Goal: Task Accomplishment & Management: Manage account settings

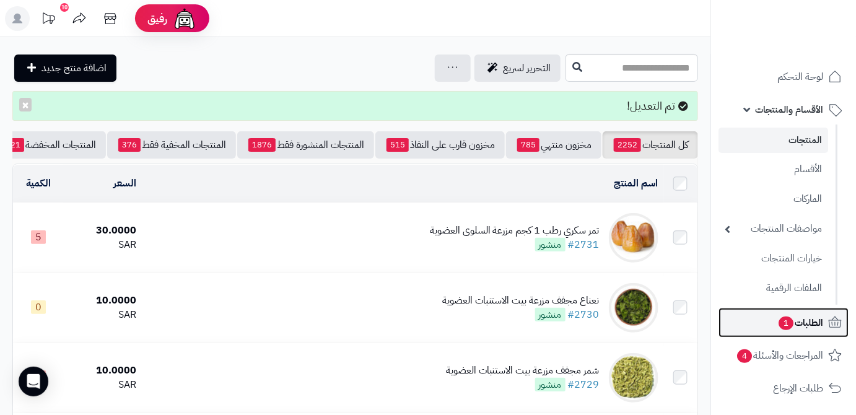
click at [777, 314] on span "الطلبات 1" at bounding box center [800, 322] width 46 height 17
click at [782, 325] on span "1" at bounding box center [786, 323] width 15 height 14
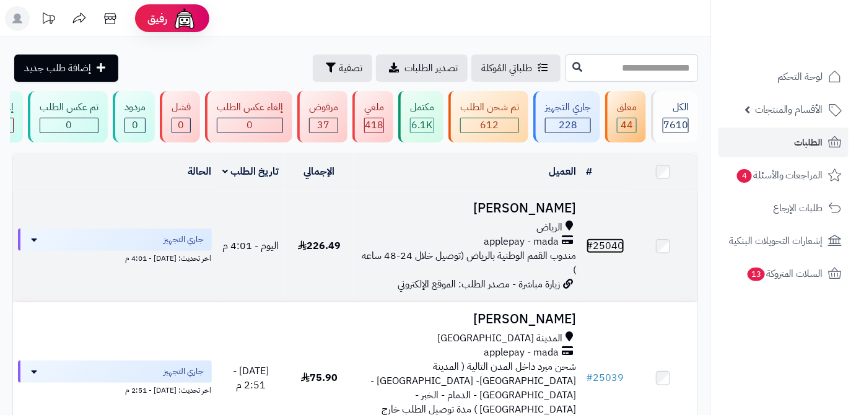
click at [613, 250] on link "# 25040" at bounding box center [606, 245] width 38 height 15
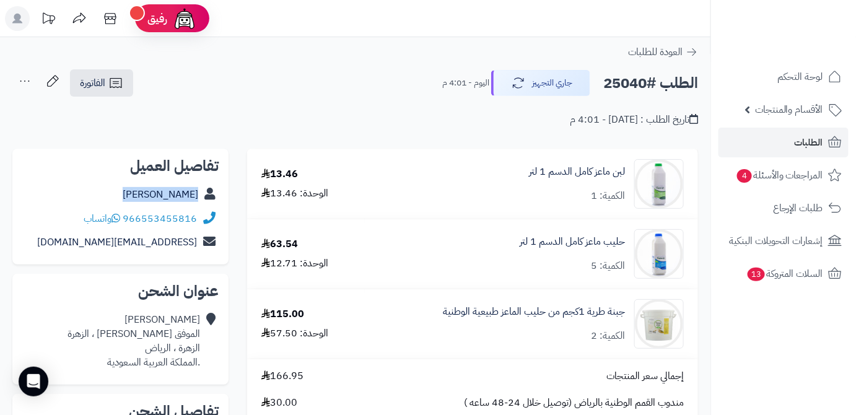
drag, startPoint x: 144, startPoint y: 198, endPoint x: 203, endPoint y: 201, distance: 59.5
click at [203, 201] on div "بندر الدوسري" at bounding box center [120, 195] width 196 height 24
copy div "بندر الدوسري"
click at [617, 83] on h2 "الطلب #25040" at bounding box center [650, 83] width 95 height 25
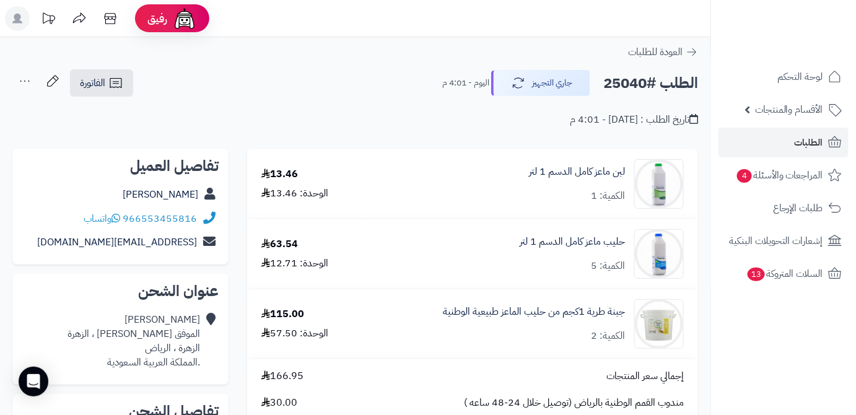
copy h2 "25040"
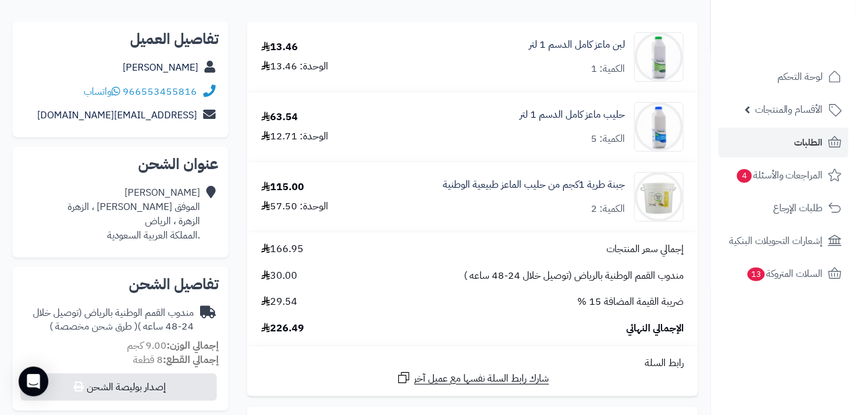
scroll to position [168, 0]
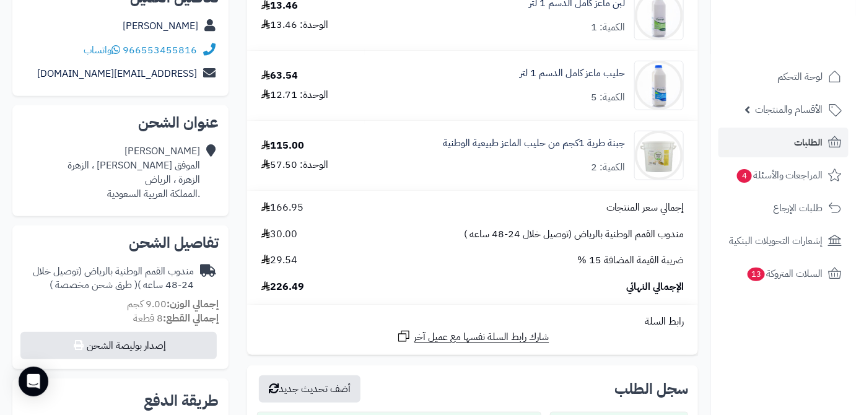
drag, startPoint x: 271, startPoint y: 288, endPoint x: 302, endPoint y: 284, distance: 31.8
click at [310, 286] on div "الإجمالي النهائي 226.49" at bounding box center [472, 287] width 441 height 14
copy span "226.49"
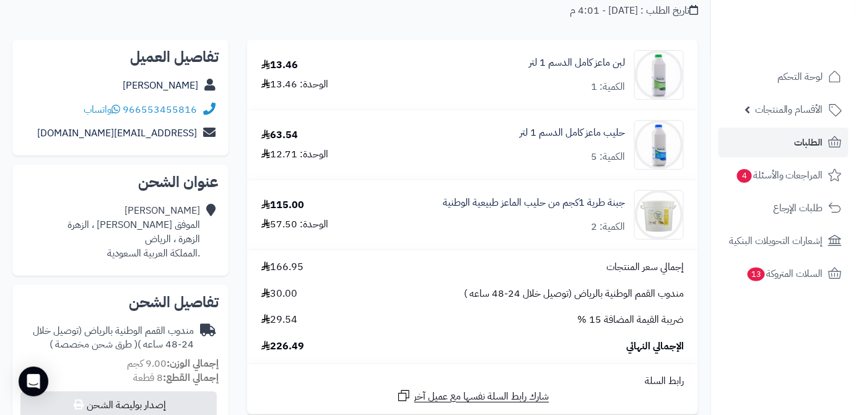
scroll to position [56, 0]
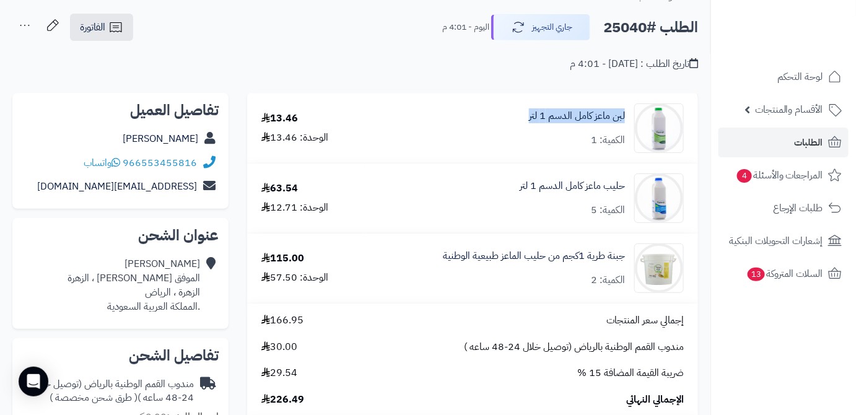
drag, startPoint x: 587, startPoint y: 117, endPoint x: 519, endPoint y: 119, distance: 67.5
click at [517, 119] on div "لبن ماعز كامل الدسم 1 لتر الكمية: 1" at bounding box center [531, 128] width 323 height 50
copy link "لبن ماعز كامل الدسم 1 لتر"
drag, startPoint x: 618, startPoint y: 186, endPoint x: 517, endPoint y: 191, distance: 101.1
click at [517, 153] on div "حليب ماعز كامل الدسم 1 لتر الكمية: 5" at bounding box center [531, 128] width 323 height 50
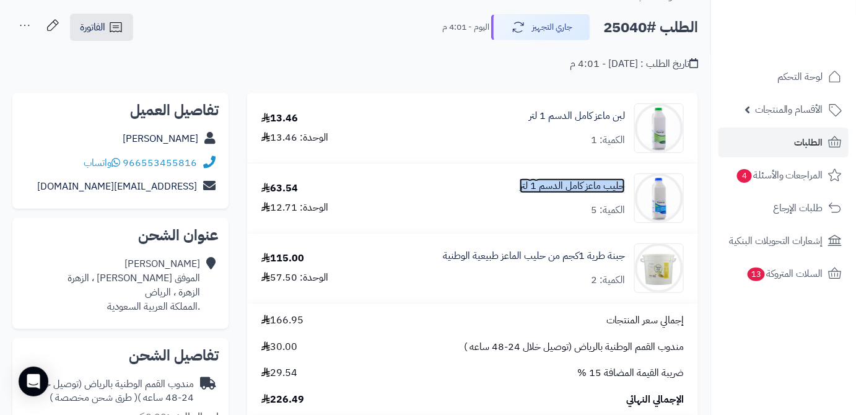
copy link "حليب ماعز كامل الدسم 1 لتر"
drag, startPoint x: 628, startPoint y: 255, endPoint x: 562, endPoint y: 264, distance: 66.2
click at [562, 153] on div "جبنة طرية 1كجم من حليب الماعز طبيعية الوطنية الكمية: 2" at bounding box center [531, 128] width 323 height 50
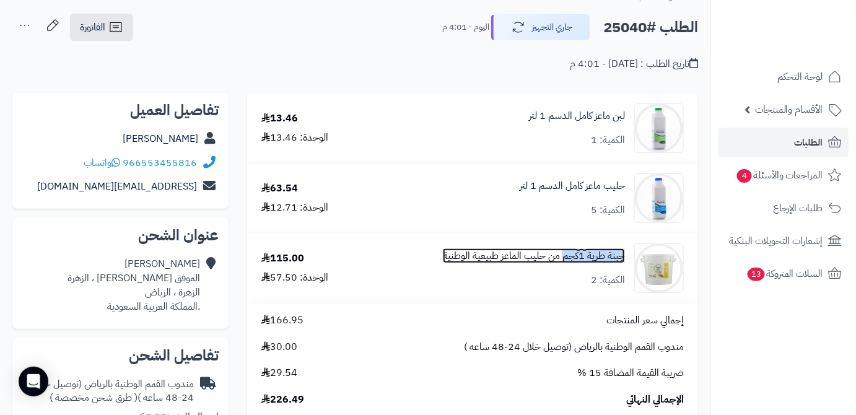
copy link "جبنة طرية 1كجم"
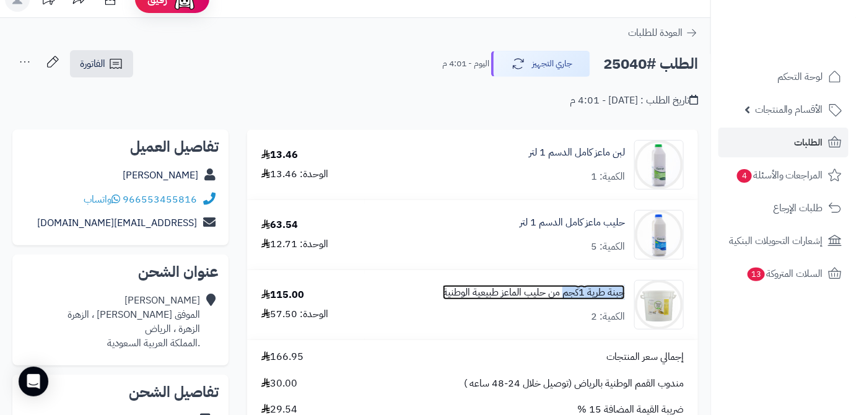
scroll to position [0, 0]
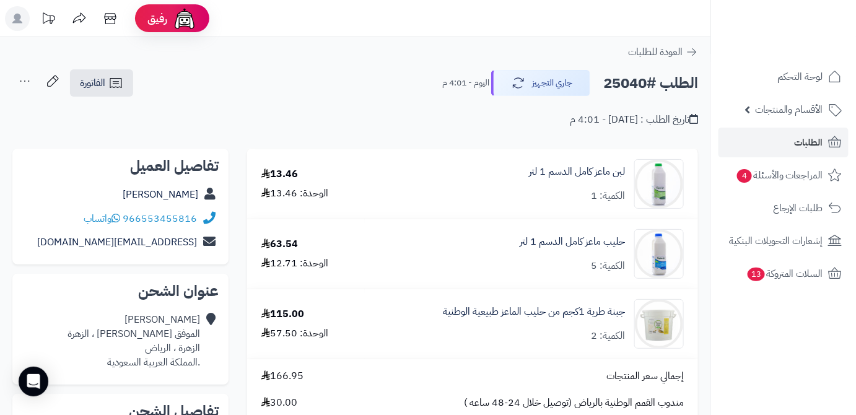
click at [629, 81] on h2 "الطلب #25040" at bounding box center [650, 83] width 95 height 25
copy h2 "25040"
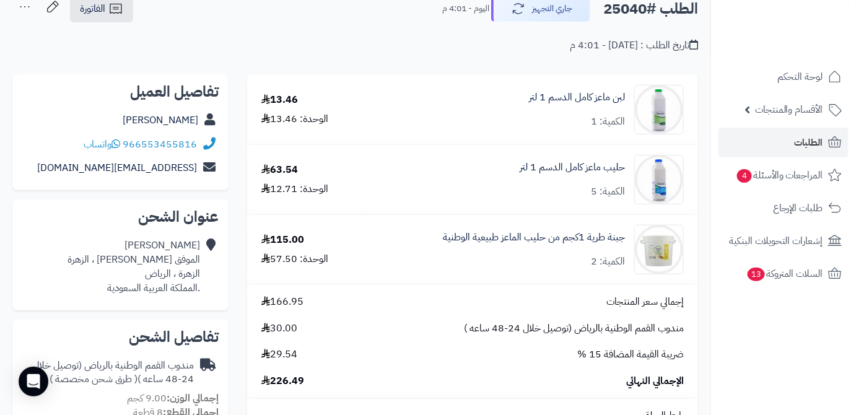
scroll to position [168, 0]
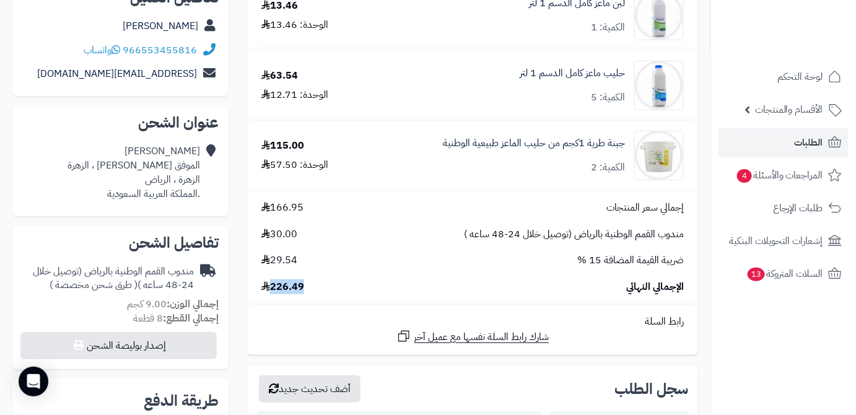
drag, startPoint x: 300, startPoint y: 290, endPoint x: 274, endPoint y: 292, distance: 26.7
click at [274, 292] on div "الإجمالي النهائي 226.49" at bounding box center [472, 287] width 441 height 14
copy span "226.49"
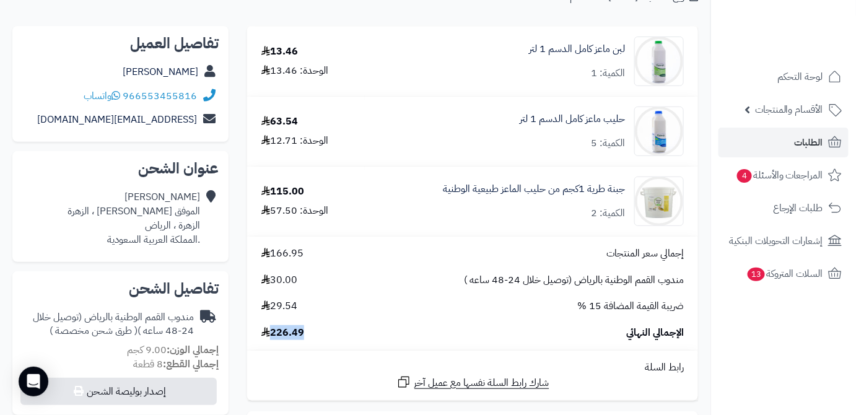
scroll to position [56, 0]
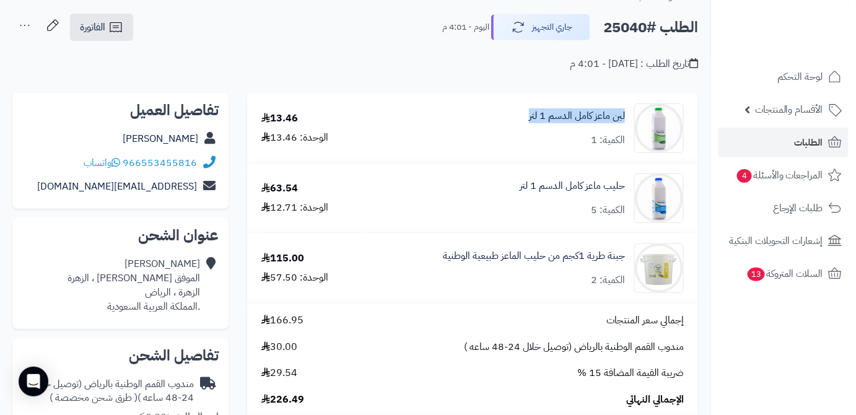
drag, startPoint x: 627, startPoint y: 119, endPoint x: 517, endPoint y: 115, distance: 110.9
click at [504, 116] on div "لبن ماعز كامل الدسم 1 لتر الكمية: 1" at bounding box center [531, 128] width 323 height 50
copy link "لبن ماعز كامل الدسم 1 لتر"
drag, startPoint x: 521, startPoint y: 189, endPoint x: 626, endPoint y: 193, distance: 104.7
click at [626, 153] on div "حليب ماعز كامل الدسم 1 لتر الكمية: 5" at bounding box center [531, 128] width 323 height 50
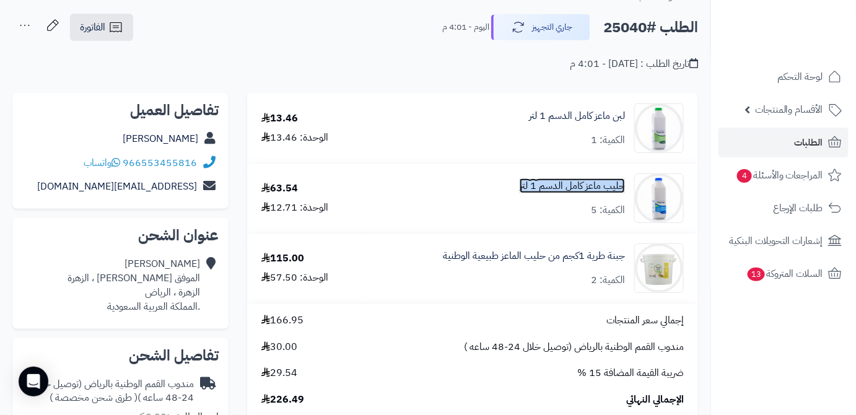
copy link "حليب ماعز كامل الدسم 1 لتر"
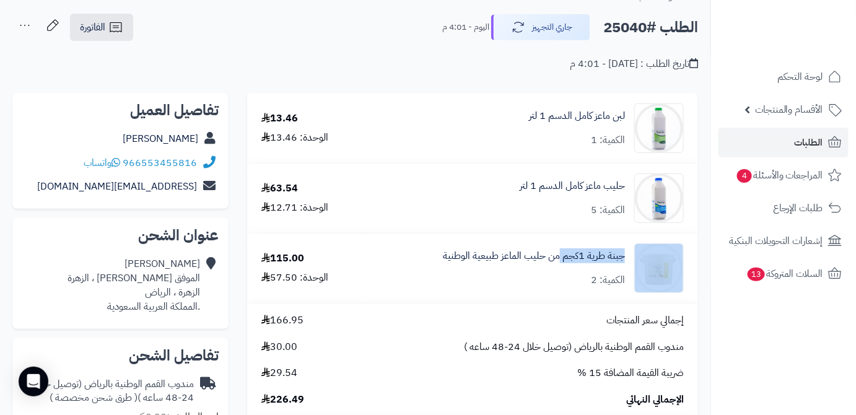
drag, startPoint x: 632, startPoint y: 255, endPoint x: 561, endPoint y: 265, distance: 71.4
click at [561, 153] on div "جبنة طرية 1كجم من حليب الماعز طبيعية الوطنية الكمية: 2" at bounding box center [531, 128] width 323 height 50
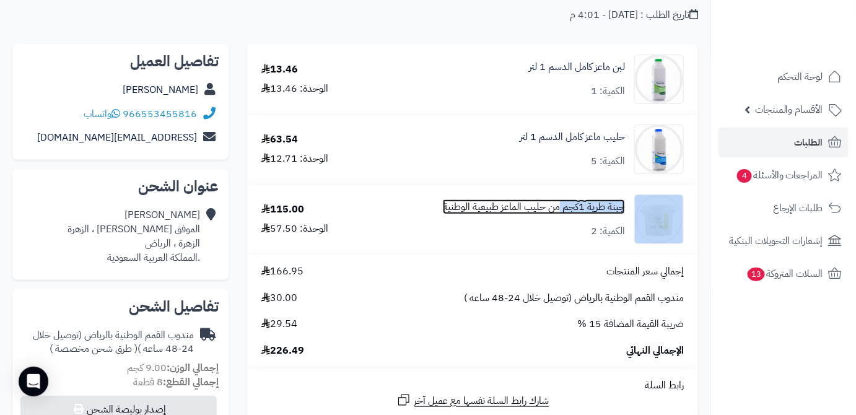
scroll to position [0, 0]
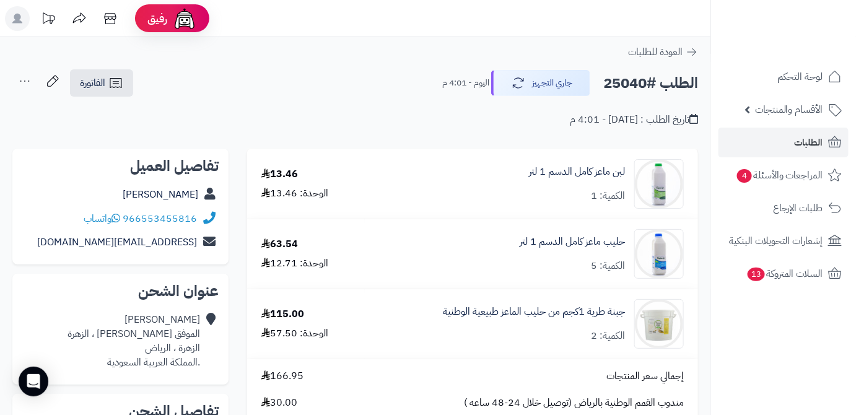
click at [626, 84] on h2 "الطلب #25040" at bounding box center [650, 83] width 95 height 25
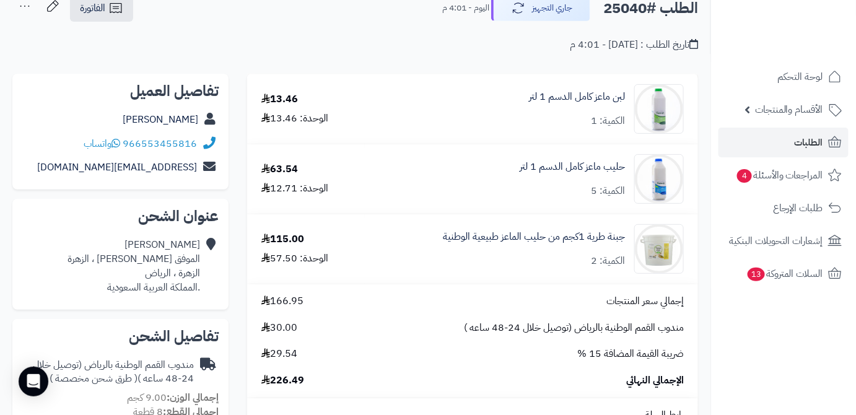
scroll to position [168, 0]
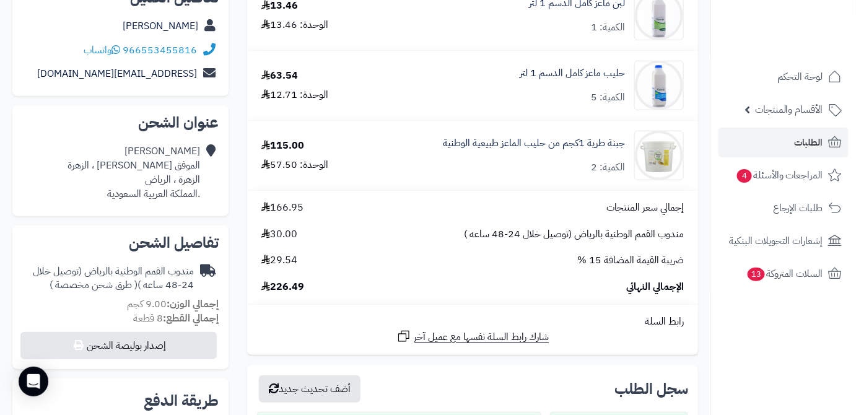
drag, startPoint x: 271, startPoint y: 287, endPoint x: 308, endPoint y: 287, distance: 37.8
click at [308, 287] on div "الإجمالي النهائي 226.49" at bounding box center [472, 287] width 441 height 14
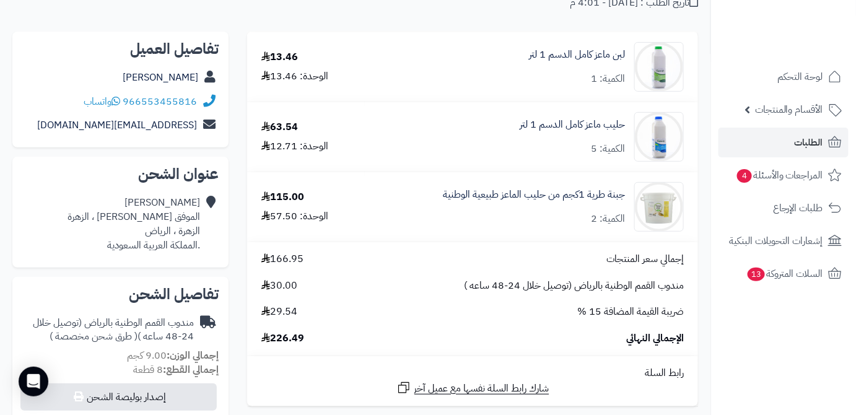
scroll to position [56, 0]
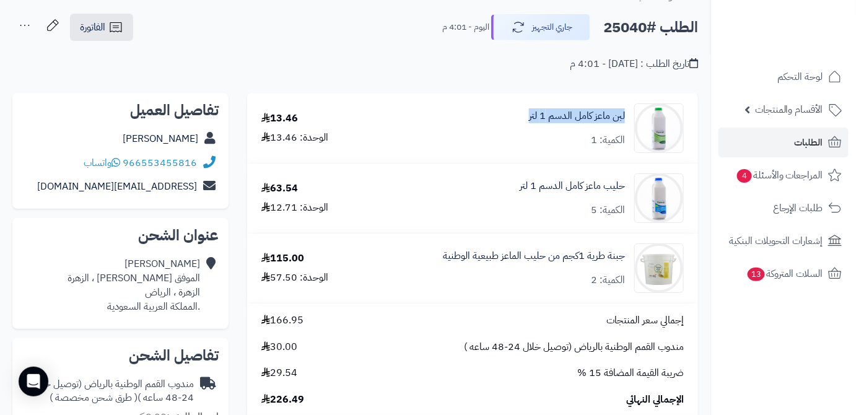
drag, startPoint x: 523, startPoint y: 111, endPoint x: 626, endPoint y: 120, distance: 103.8
click at [627, 120] on div "لبن ماعز كامل الدسم 1 لتر الكمية: 1" at bounding box center [531, 128] width 323 height 50
drag, startPoint x: 517, startPoint y: 187, endPoint x: 627, endPoint y: 188, distance: 110.3
click at [627, 153] on div "حليب ماعز كامل الدسم 1 لتر الكمية: 5" at bounding box center [531, 128] width 323 height 50
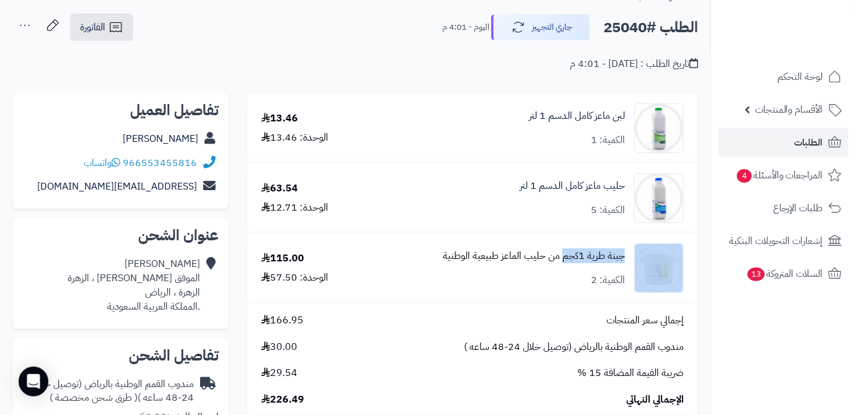
drag, startPoint x: 630, startPoint y: 254, endPoint x: 564, endPoint y: 259, distance: 66.5
click at [564, 153] on div "جبنة طرية 1كجم من حليب الماعز طبيعية الوطنية الكمية: 2" at bounding box center [531, 128] width 323 height 50
click at [781, 136] on link "الطلبات" at bounding box center [783, 143] width 130 height 30
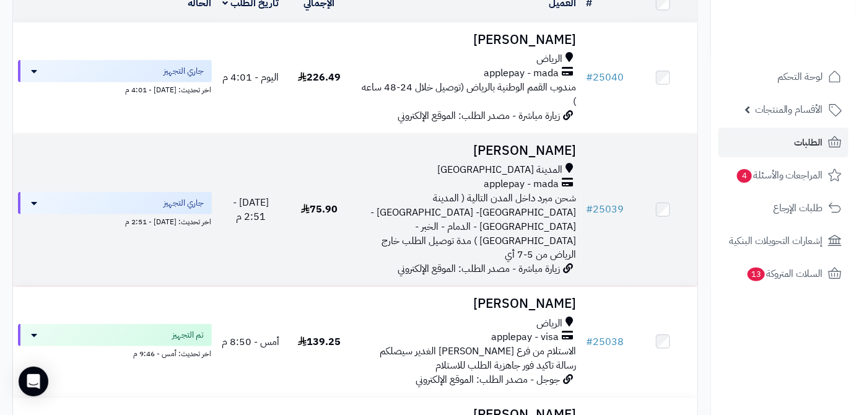
scroll to position [338, 0]
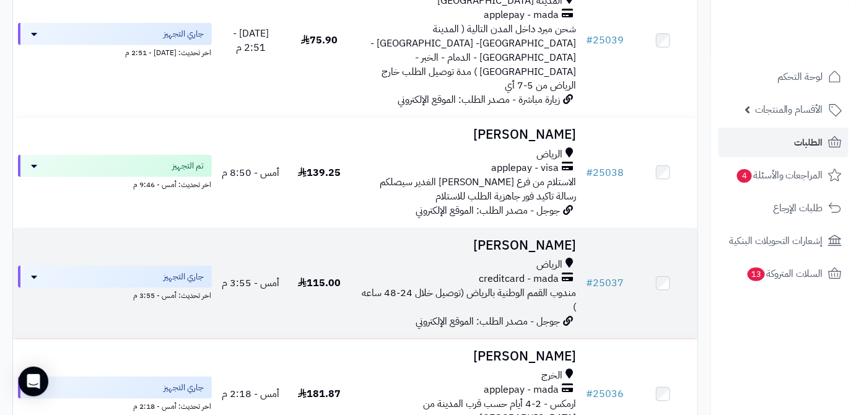
click at [556, 238] on h3 "محمد القرني" at bounding box center [468, 245] width 218 height 14
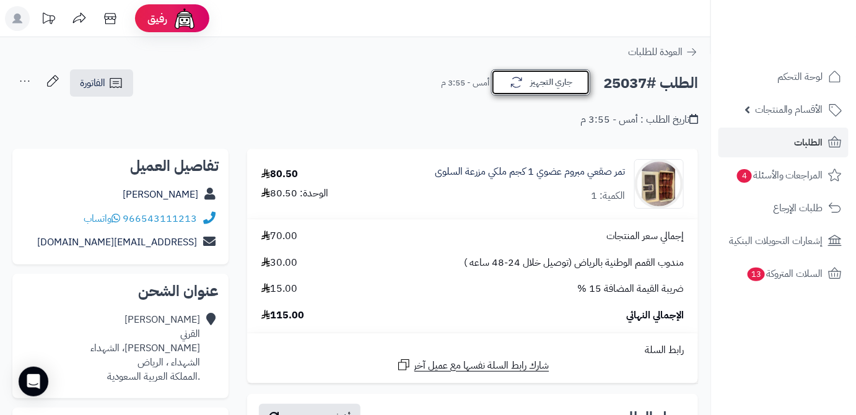
click at [535, 94] on button "جاري التجهيز" at bounding box center [540, 82] width 99 height 26
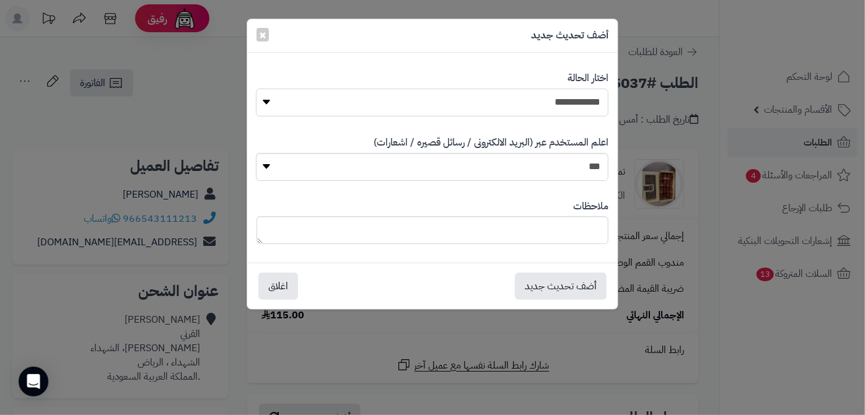
click at [536, 103] on select "**********" at bounding box center [432, 103] width 352 height 28
select select "*"
click at [256, 89] on select "**********" at bounding box center [432, 103] width 352 height 28
paste textarea "**********"
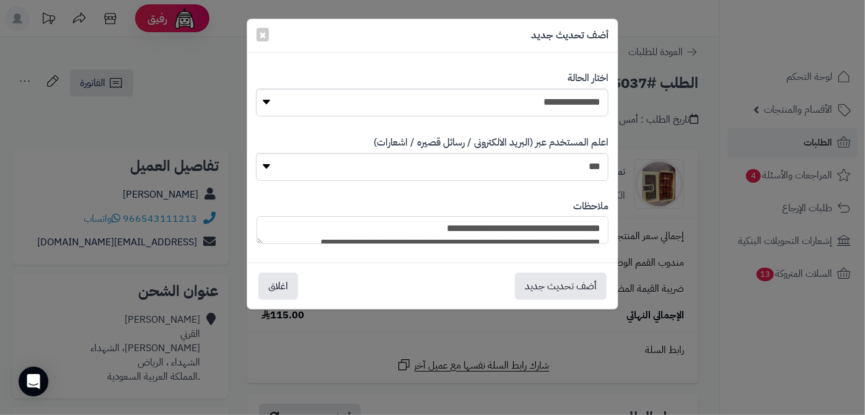
scroll to position [120, 0]
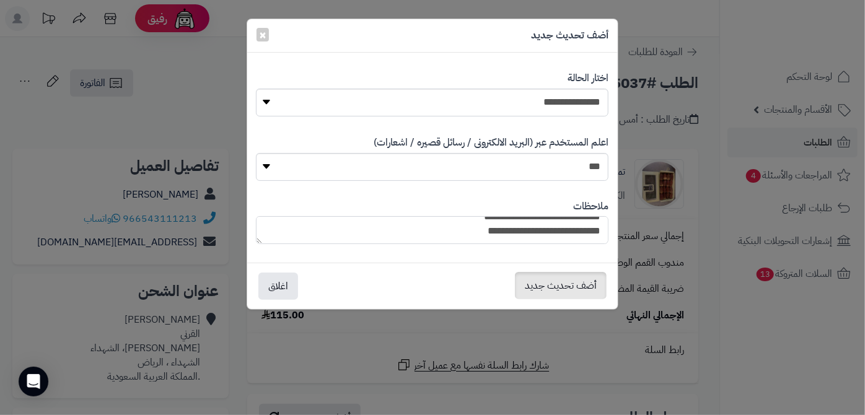
type textarea "**********"
click at [568, 295] on button "أضف تحديث جديد" at bounding box center [561, 285] width 92 height 27
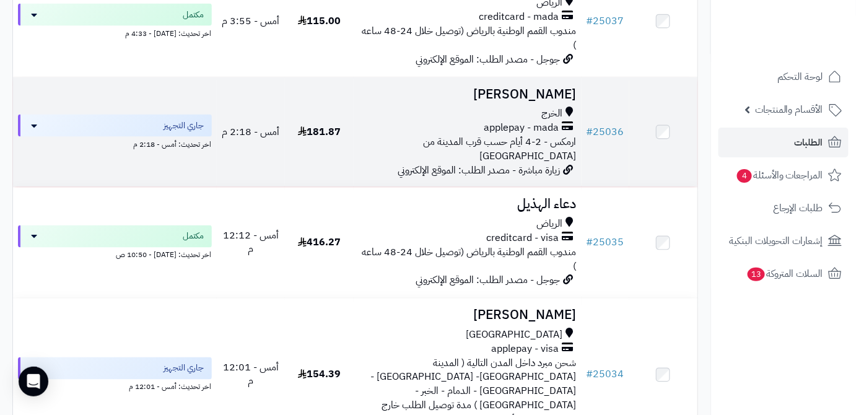
scroll to position [619, 0]
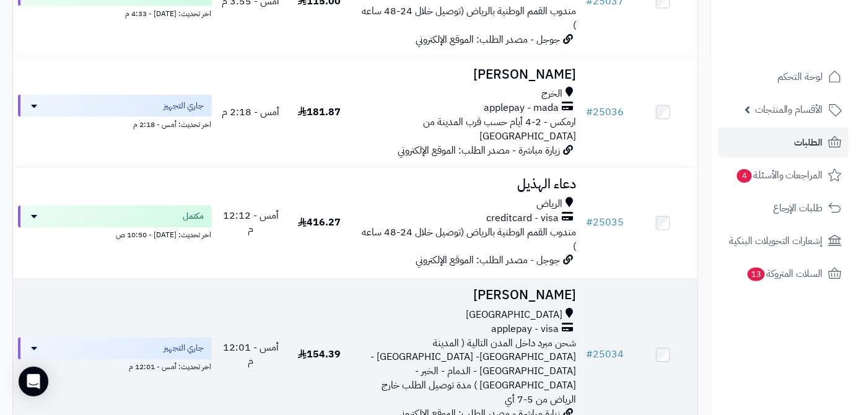
click at [528, 289] on h3 "[PERSON_NAME]" at bounding box center [468, 296] width 218 height 14
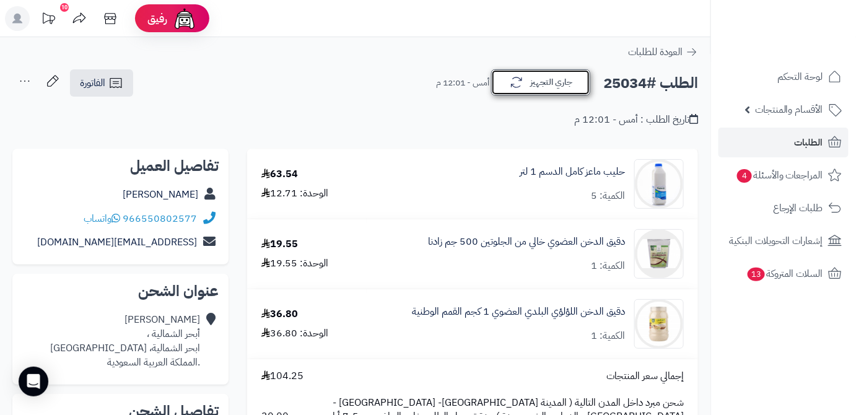
click at [538, 80] on button "جاري التجهيز" at bounding box center [540, 82] width 99 height 26
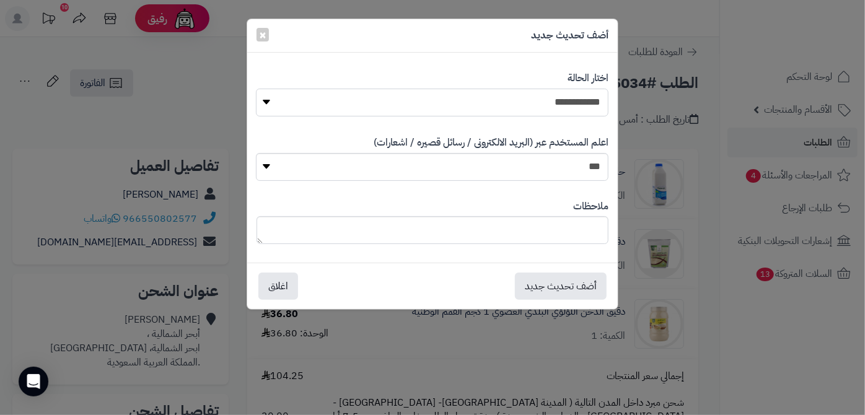
drag, startPoint x: 540, startPoint y: 108, endPoint x: 540, endPoint y: 115, distance: 6.8
click at [540, 110] on select "**********" at bounding box center [432, 103] width 352 height 28
select select "*"
click at [256, 89] on select "**********" at bounding box center [432, 103] width 352 height 28
paste textarea "**********"
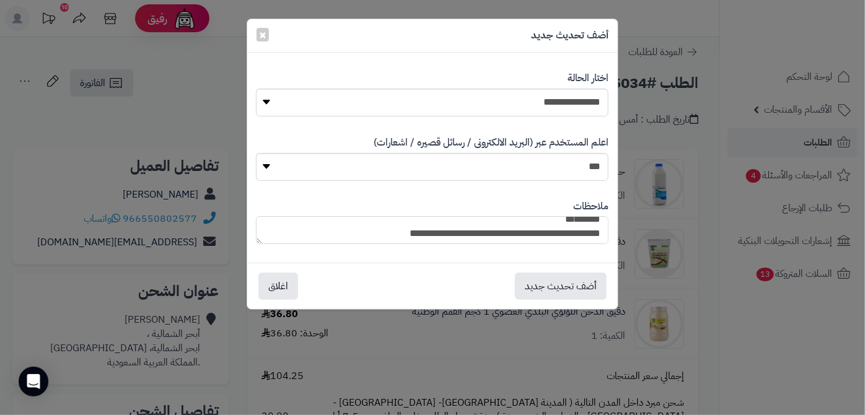
scroll to position [30, 0]
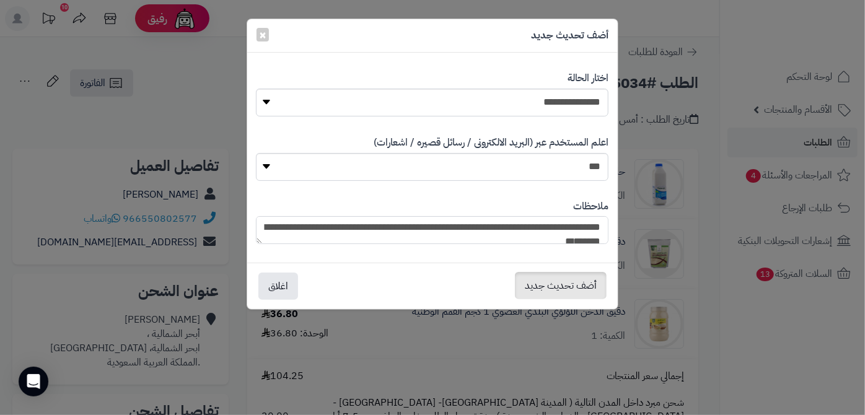
type textarea "**********"
click at [547, 273] on button "أضف تحديث جديد" at bounding box center [561, 285] width 92 height 27
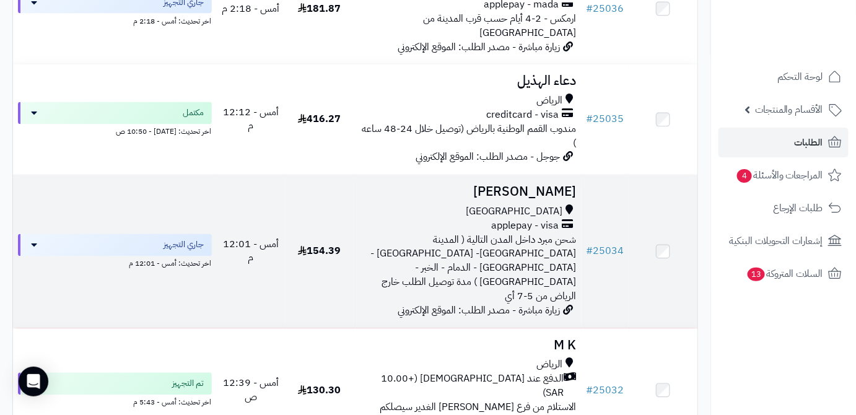
scroll to position [731, 0]
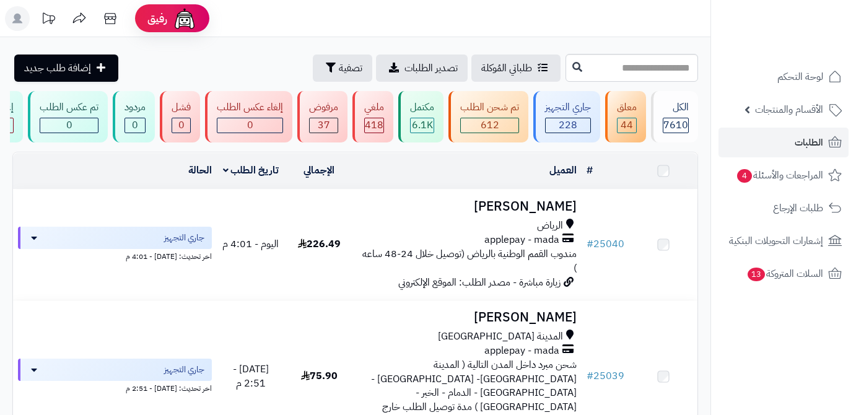
scroll to position [731, 0]
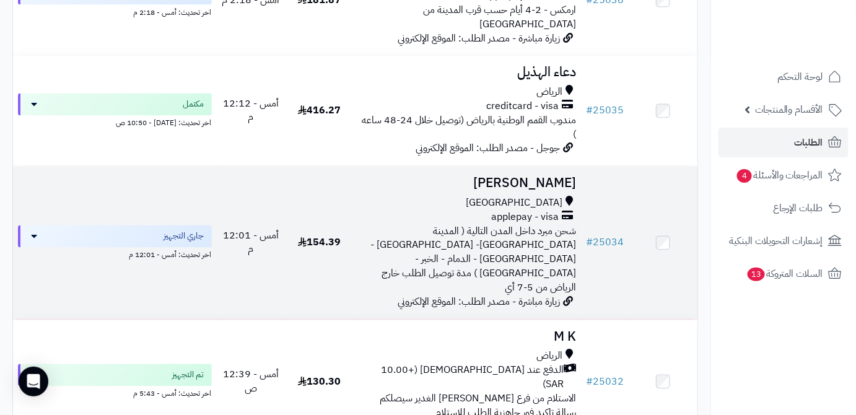
click at [525, 177] on h3 "[PERSON_NAME]" at bounding box center [468, 184] width 218 height 14
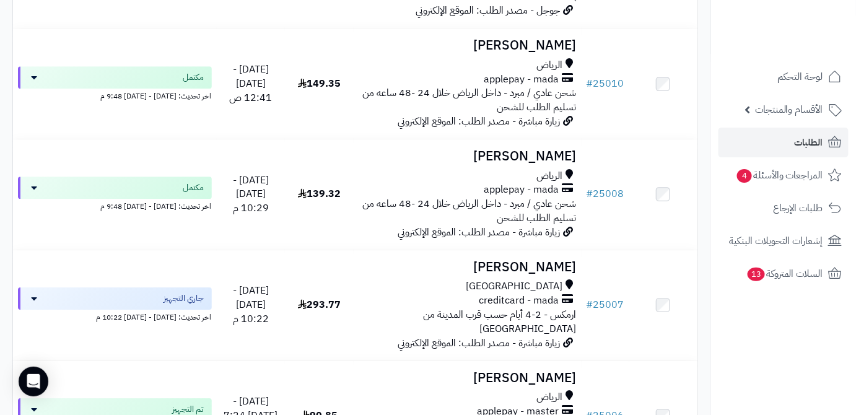
scroll to position [2759, 0]
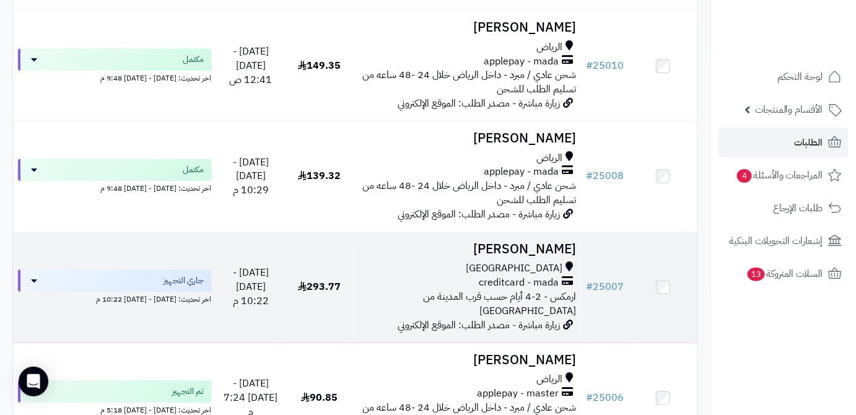
click at [507, 242] on h3 "[PERSON_NAME]" at bounding box center [468, 249] width 218 height 14
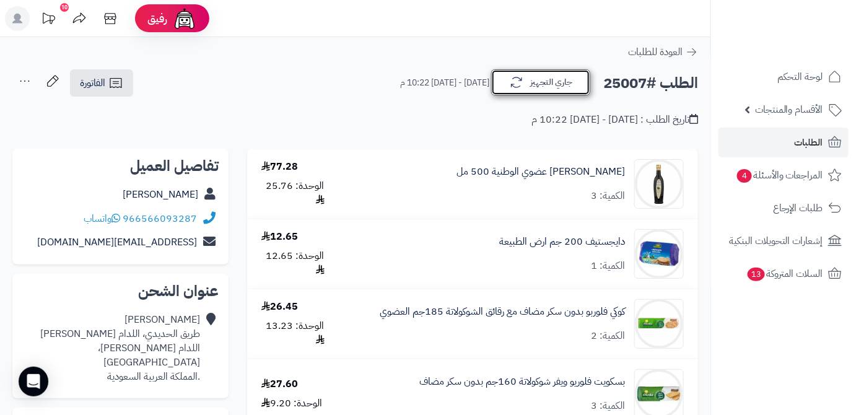
click at [550, 87] on button "جاري التجهيز" at bounding box center [540, 82] width 99 height 26
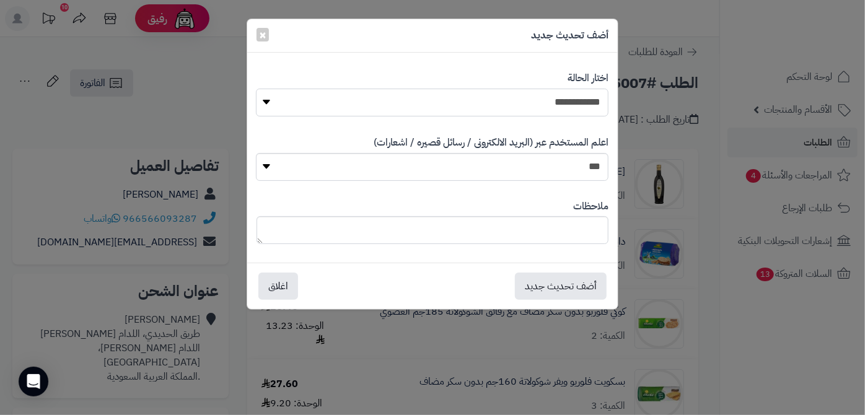
click at [552, 100] on select "**********" at bounding box center [432, 103] width 352 height 28
select select "*"
click at [256, 89] on select "**********" at bounding box center [432, 103] width 352 height 28
paste textarea "**********"
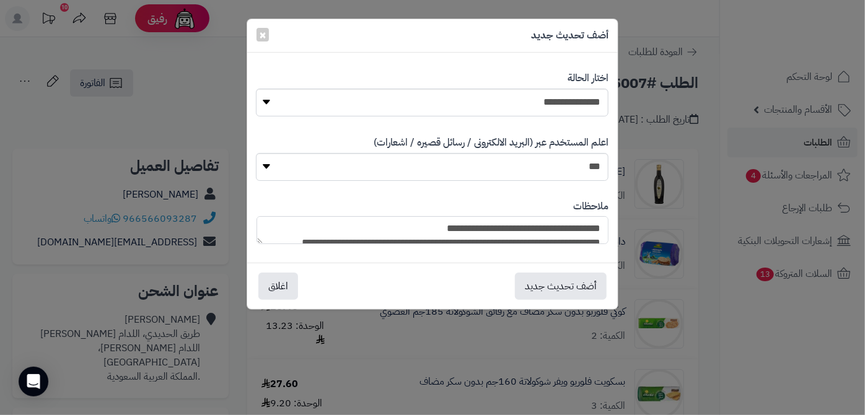
scroll to position [120, 0]
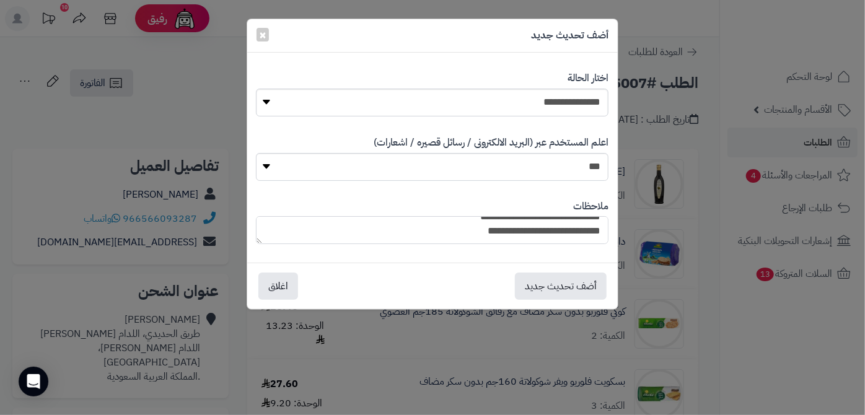
type textarea "**********"
click at [592, 109] on select "**********" at bounding box center [432, 103] width 352 height 28
select select "*"
click at [256, 89] on select "**********" at bounding box center [432, 103] width 352 height 28
click at [255, 222] on div "**********" at bounding box center [432, 222] width 370 height 64
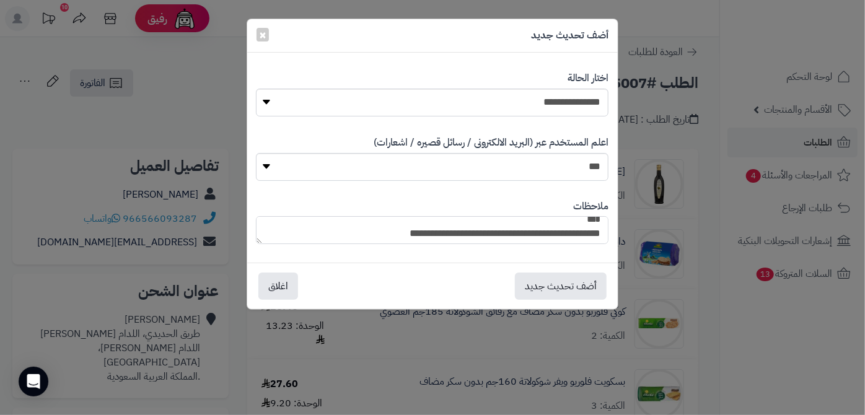
scroll to position [30, 0]
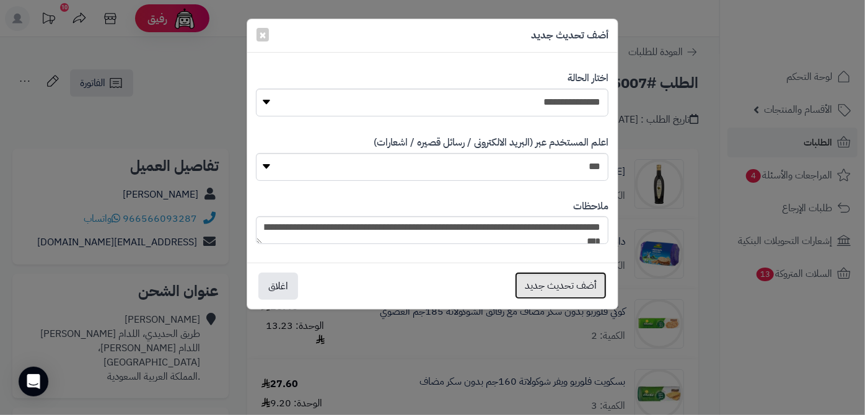
click at [573, 283] on button "أضف تحديث جديد" at bounding box center [561, 285] width 92 height 27
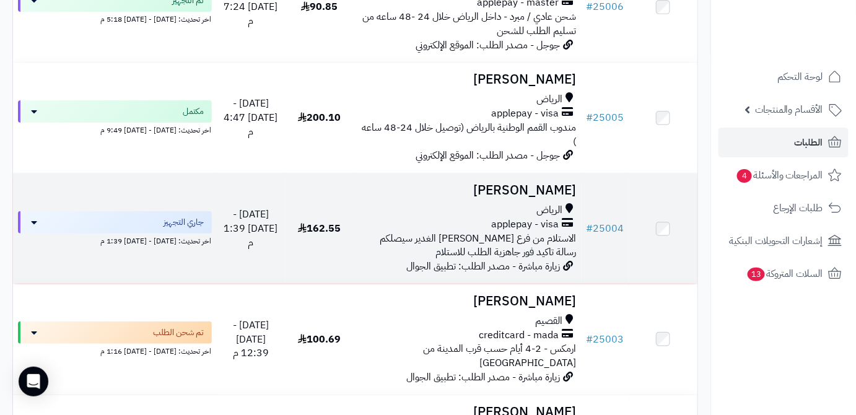
scroll to position [3152, 0]
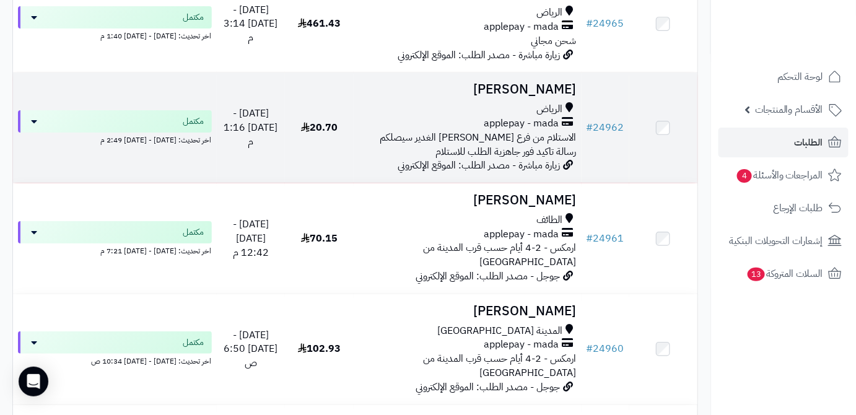
scroll to position [3135, 0]
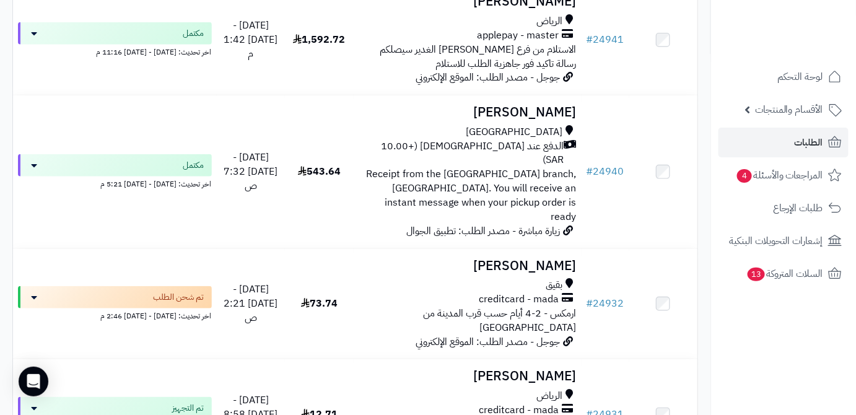
scroll to position [1858, 0]
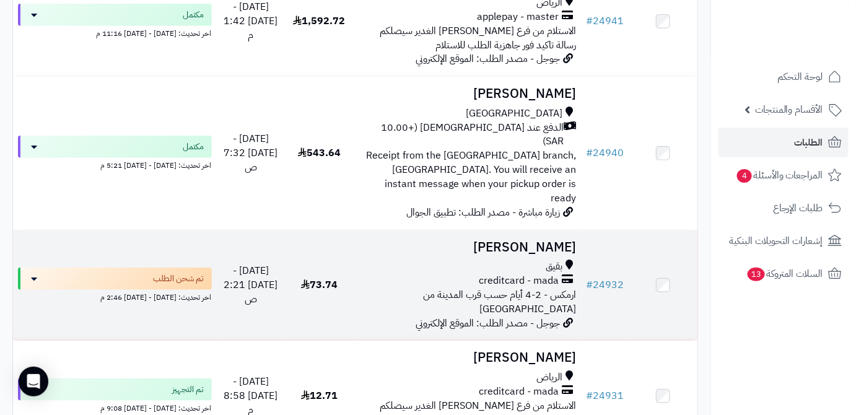
click at [528, 240] on h3 "[PERSON_NAME]" at bounding box center [468, 247] width 218 height 14
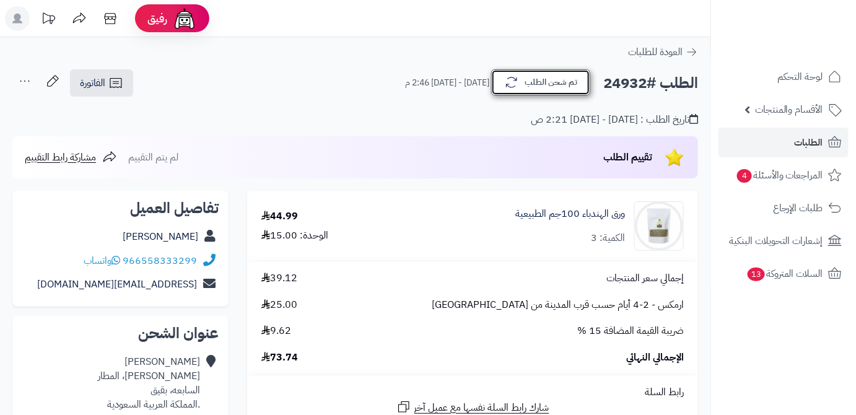
click at [559, 94] on button "تم شحن الطلب" at bounding box center [540, 82] width 99 height 26
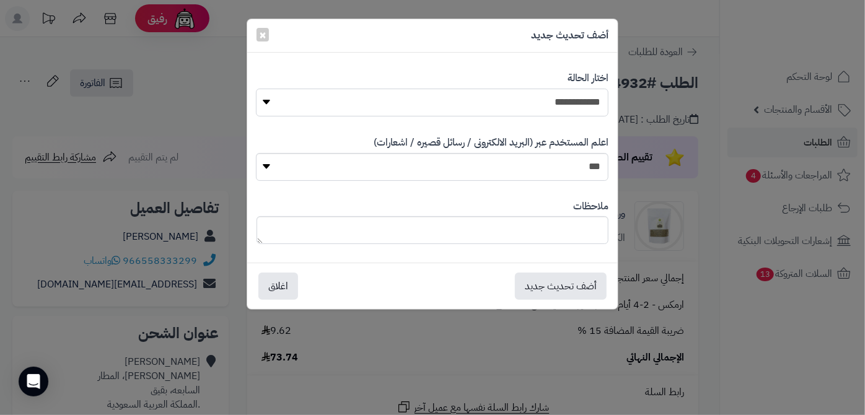
click at [561, 107] on select "**********" at bounding box center [432, 103] width 352 height 28
select select "*"
click at [256, 89] on select "**********" at bounding box center [432, 103] width 352 height 28
paste textarea "**********"
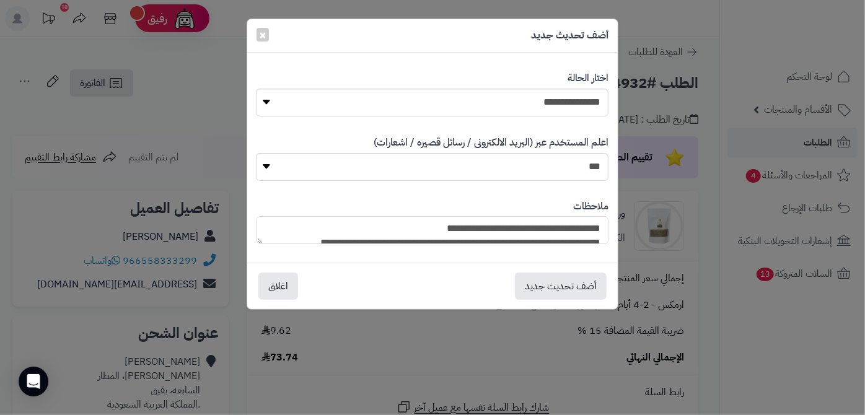
scroll to position [120, 0]
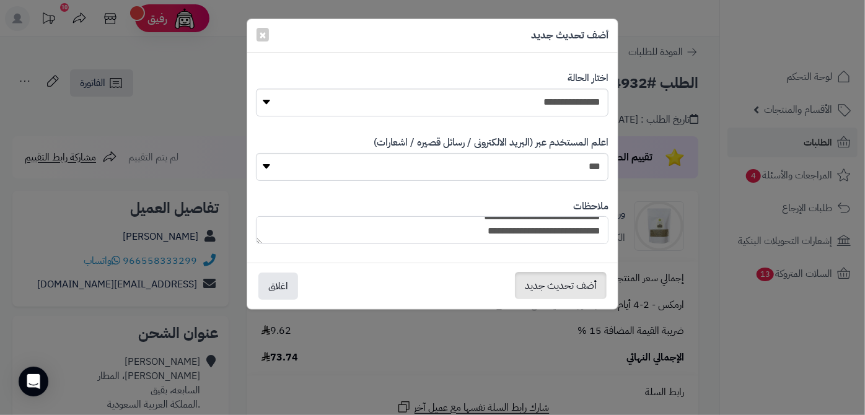
type textarea "**********"
click at [564, 282] on button "أضف تحديث جديد" at bounding box center [561, 285] width 92 height 27
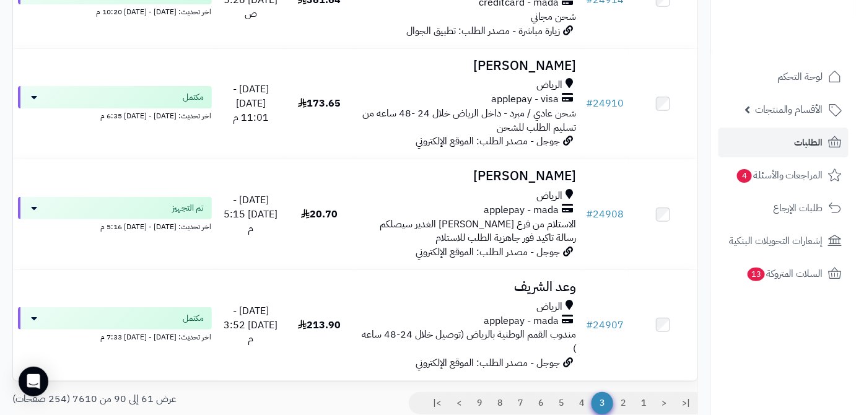
scroll to position [3164, 0]
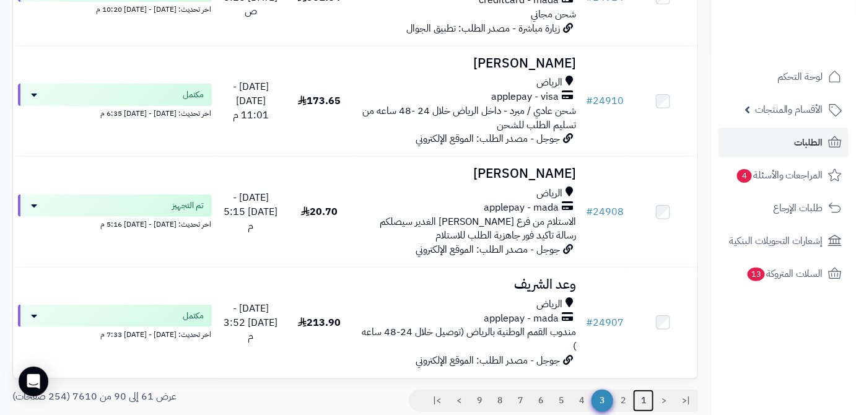
click at [642, 390] on link "1" at bounding box center [643, 401] width 21 height 22
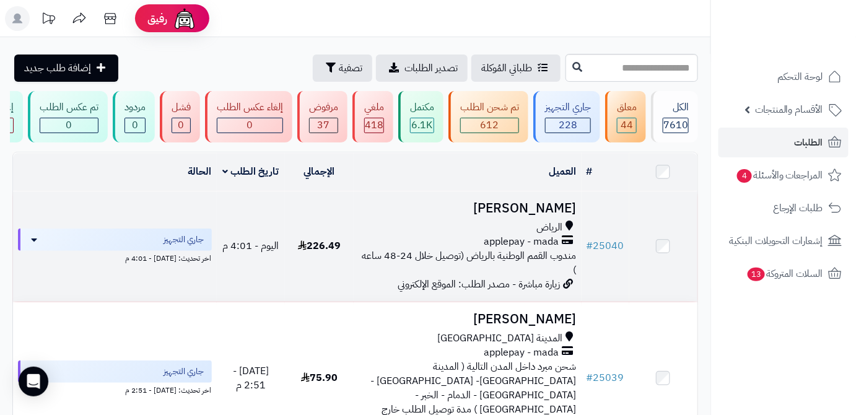
scroll to position [225, 0]
